Goal: Task Accomplishment & Management: Use online tool/utility

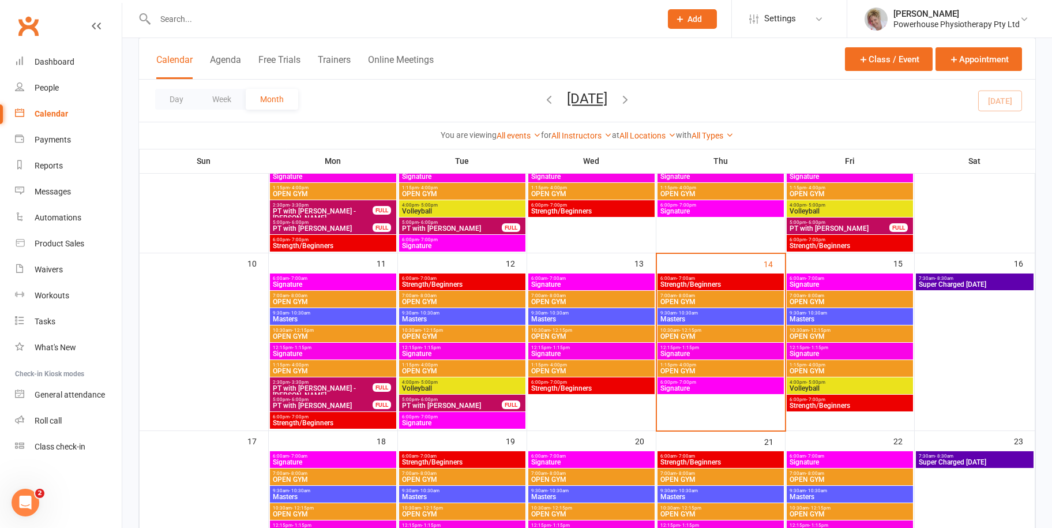
click at [607, 281] on span "Signature" at bounding box center [592, 284] width 122 height 7
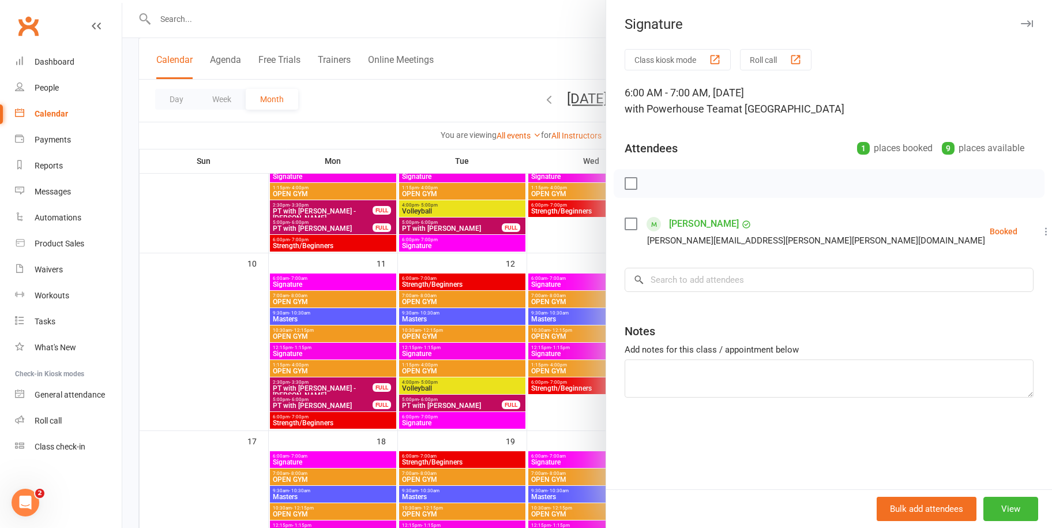
click at [1040, 231] on icon at bounding box center [1046, 231] width 12 height 12
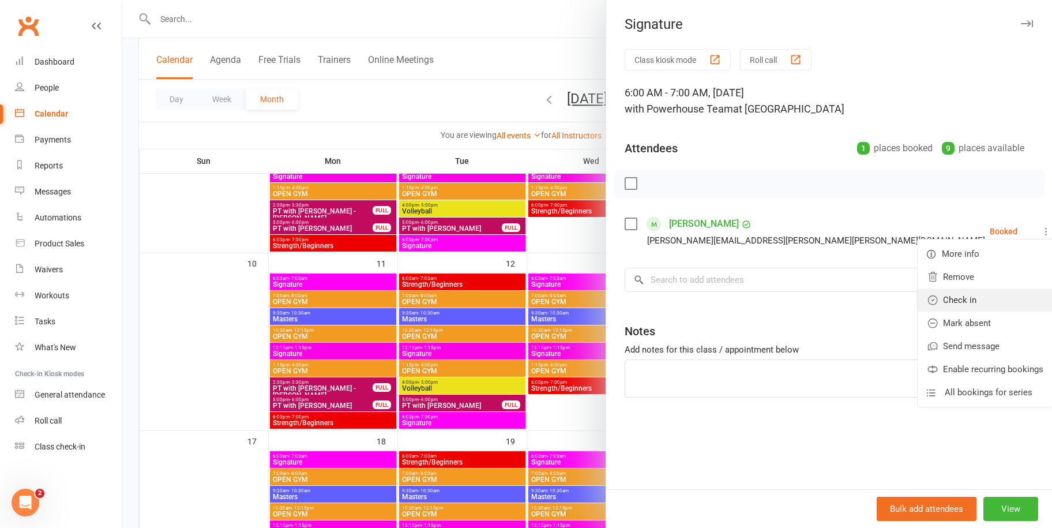
click at [944, 298] on link "Check in" at bounding box center [984, 299] width 135 height 23
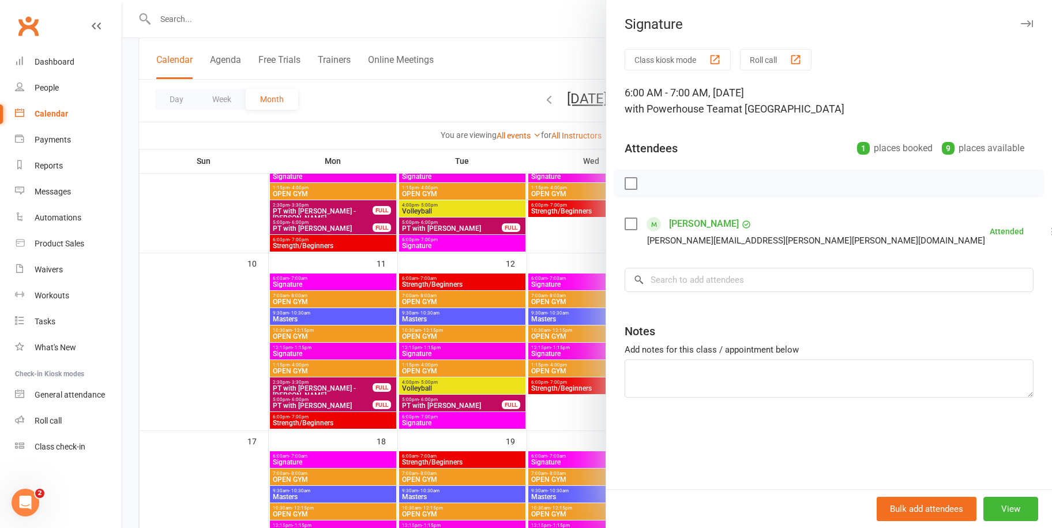
click at [1021, 20] on icon "button" at bounding box center [1027, 23] width 12 height 7
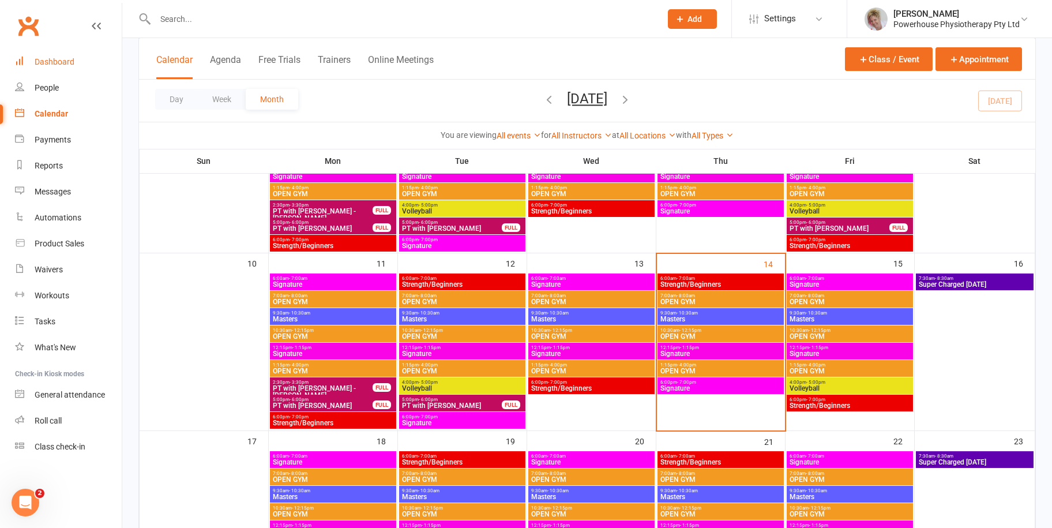
click at [59, 59] on div "Dashboard" at bounding box center [55, 61] width 40 height 9
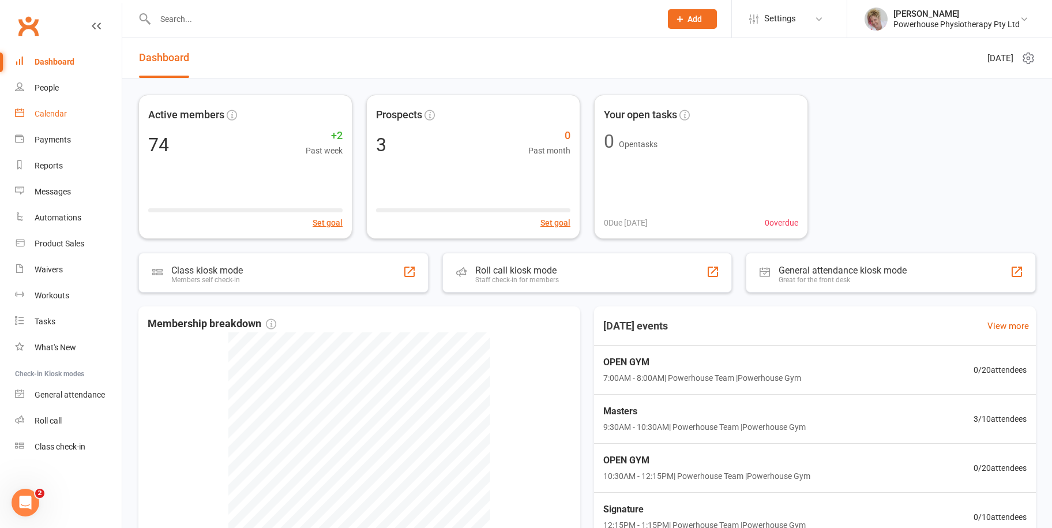
click at [59, 110] on div "Calendar" at bounding box center [51, 113] width 32 height 9
